Goal: Check status

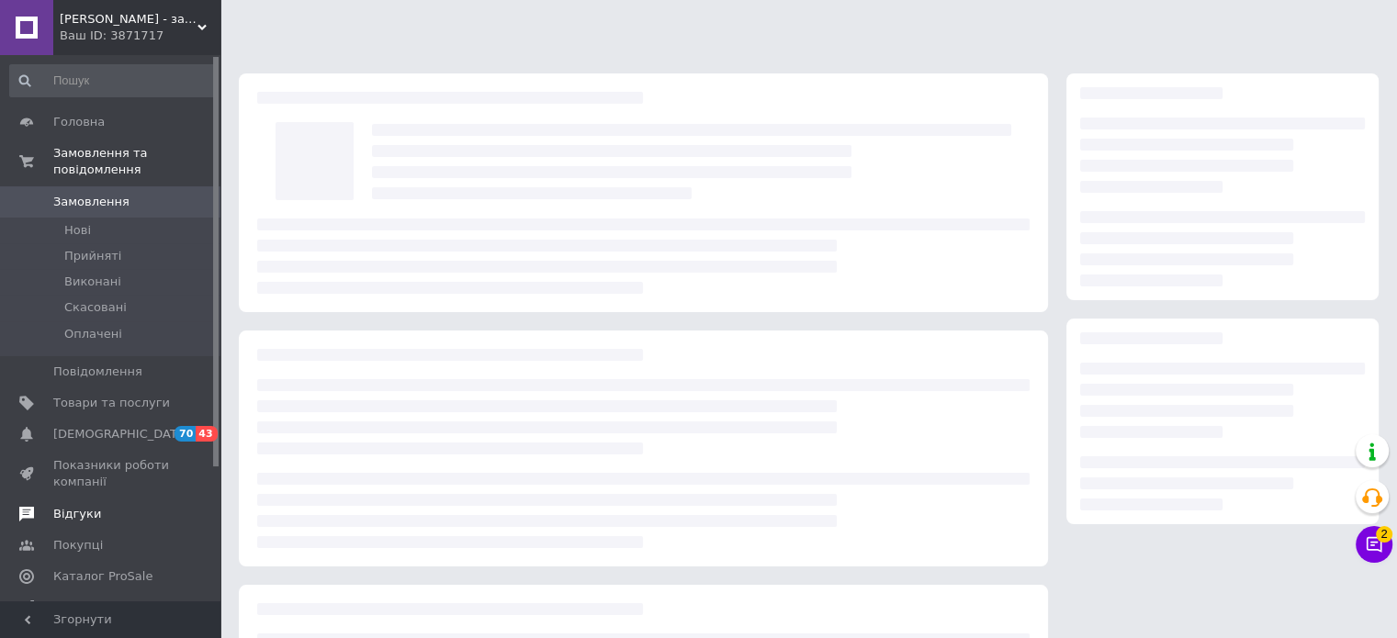
click at [89, 506] on span "Відгуки" at bounding box center [77, 514] width 48 height 17
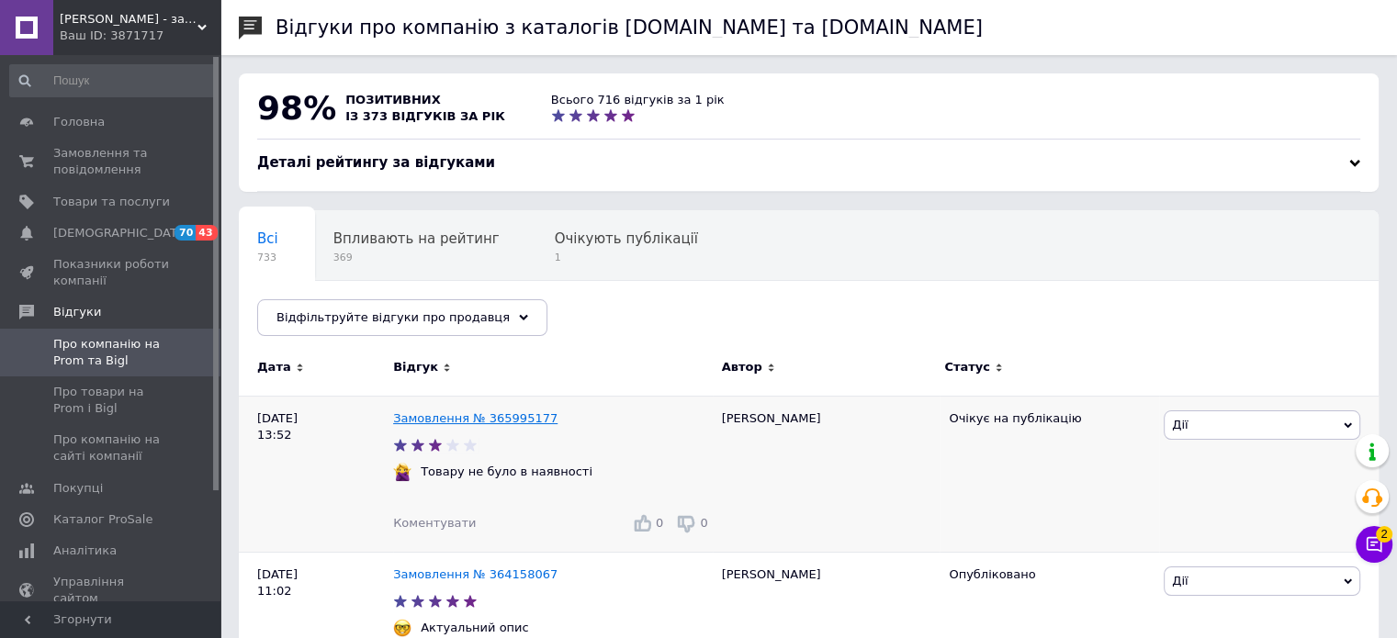
click at [423, 418] on link "Замовлення № 365995177" at bounding box center [475, 419] width 164 height 14
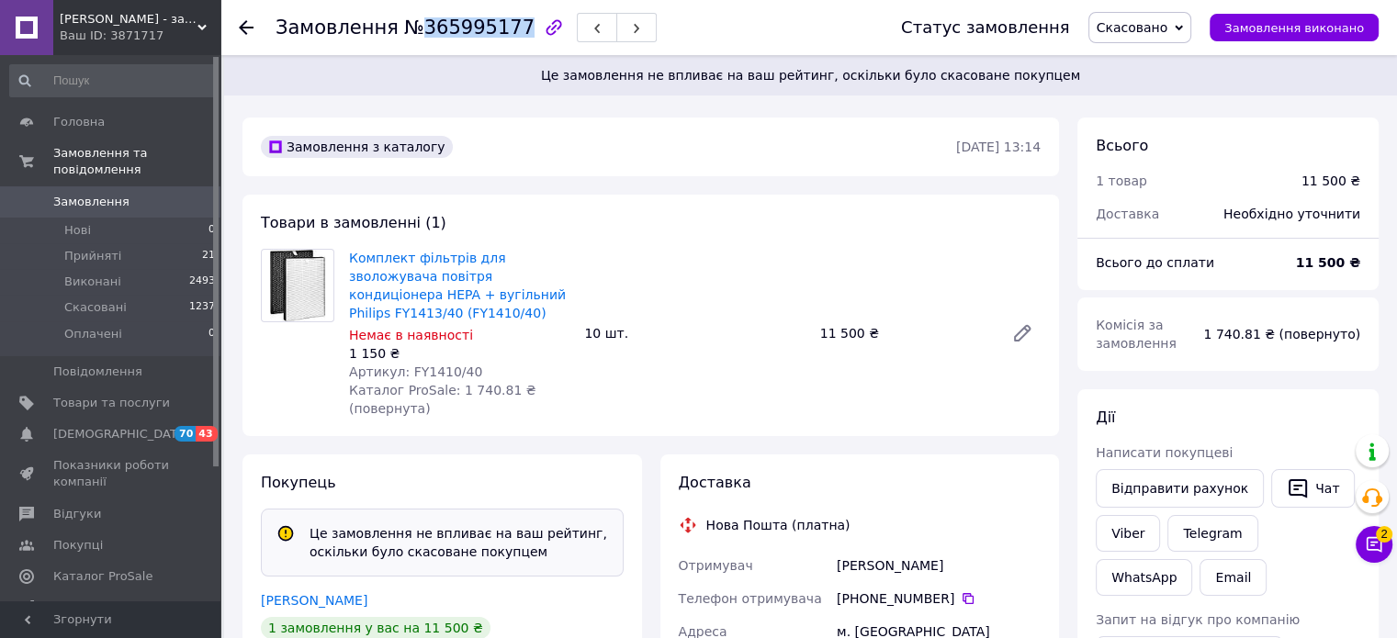
drag, startPoint x: 414, startPoint y: 25, endPoint x: 499, endPoint y: 17, distance: 84.8
click at [499, 17] on span "№365995177" at bounding box center [469, 28] width 130 height 22
copy span "365995177"
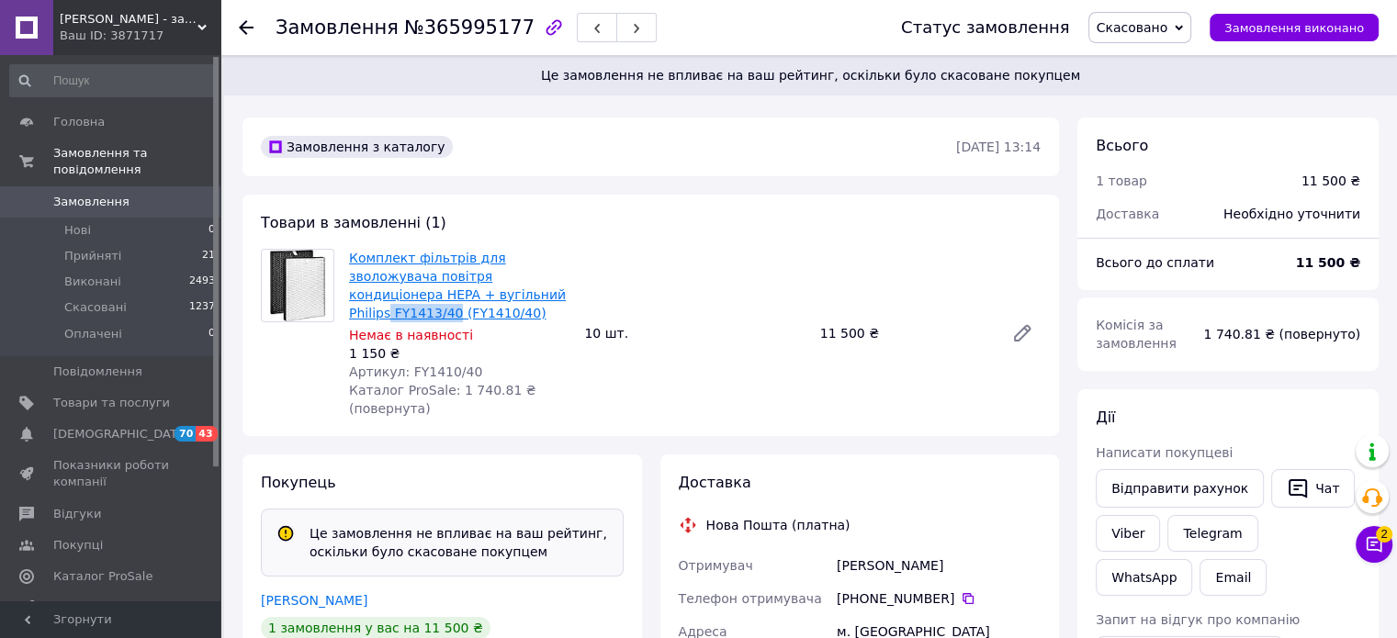
drag, startPoint x: 532, startPoint y: 294, endPoint x: 447, endPoint y: 288, distance: 84.7
click at [446, 293] on span "Комплект фільтрів для зволожувача повітря кондиціонера HEPA + вугільний Philips…" at bounding box center [459, 285] width 220 height 73
copy link "FY1413/40"
